Goal: Information Seeking & Learning: Compare options

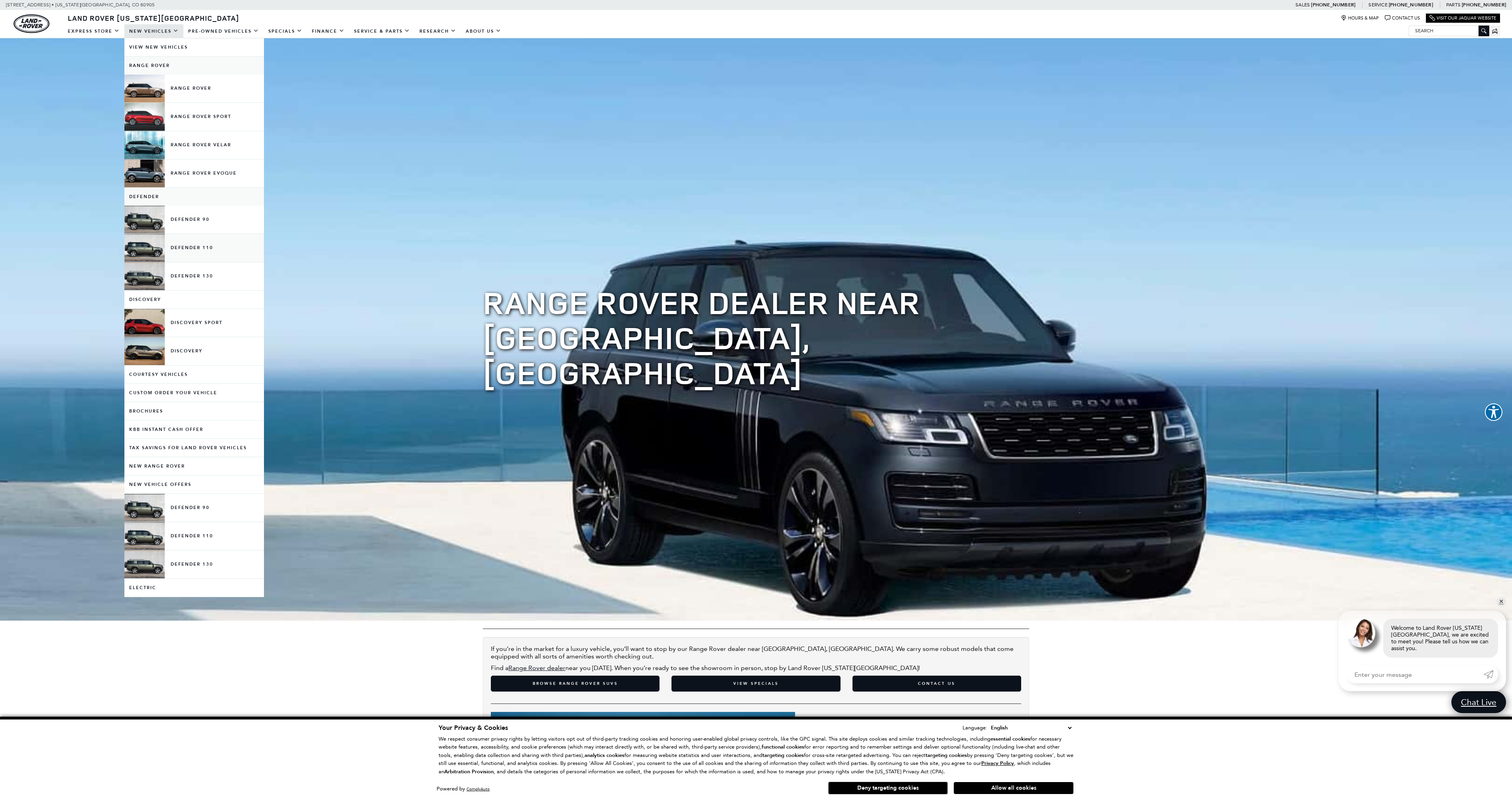
click at [195, 245] on link "Defender 110" at bounding box center [195, 247] width 140 height 28
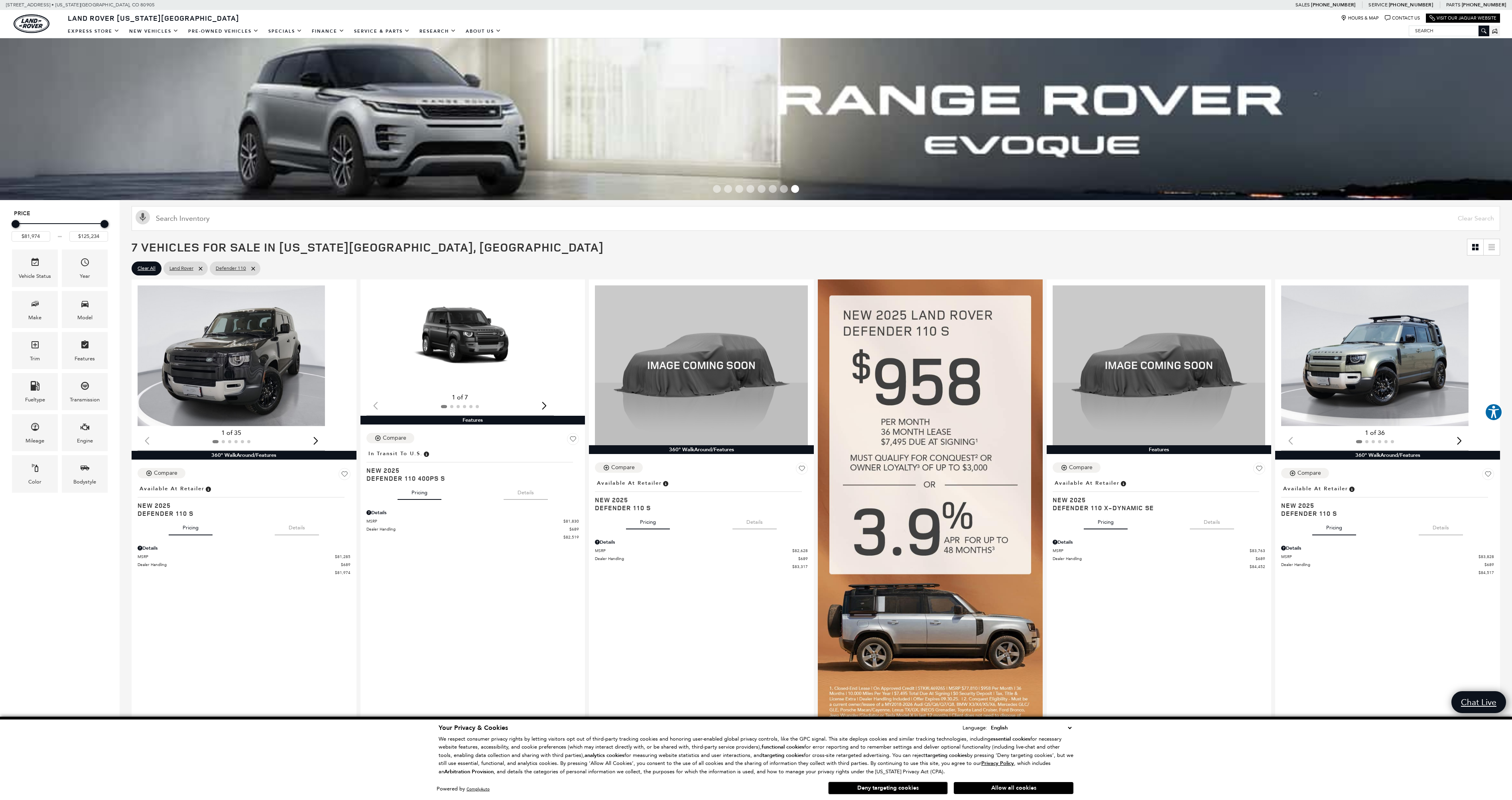
scroll to position [2, 0]
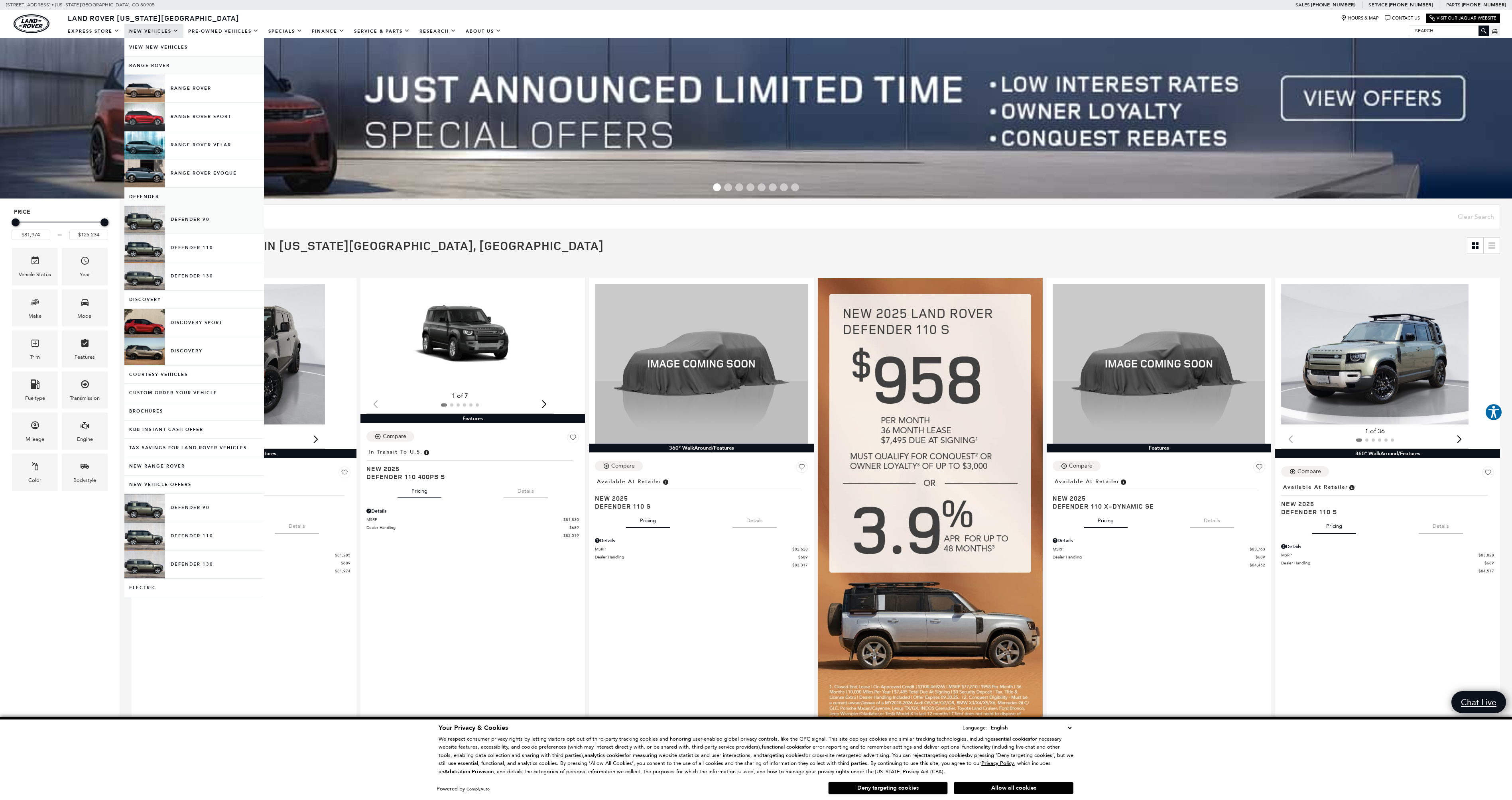
click at [186, 219] on link "Defender 90" at bounding box center [195, 219] width 140 height 28
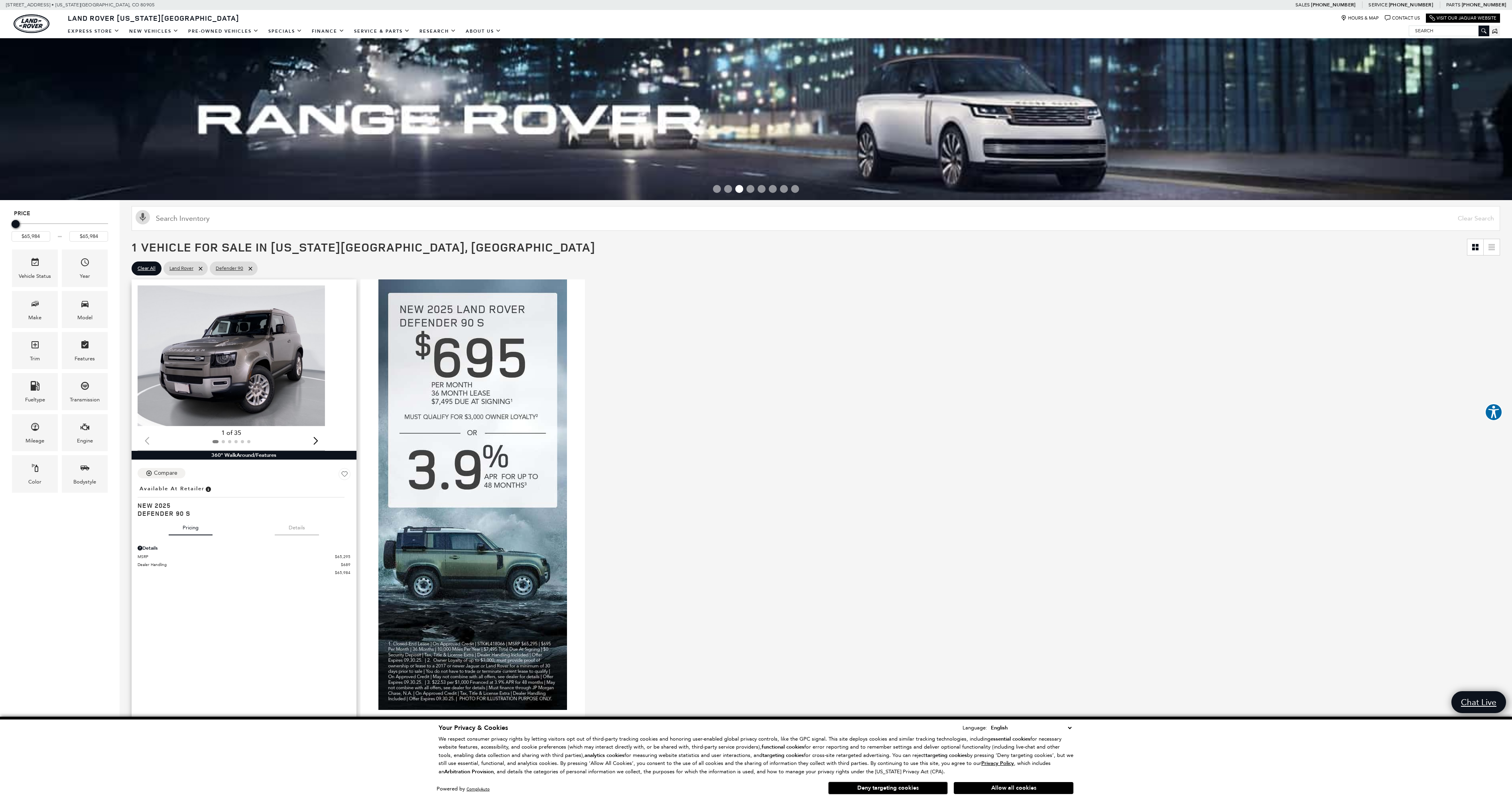
click at [249, 363] on img "1 / 2" at bounding box center [231, 355] width 187 height 140
